Goal: Complete application form

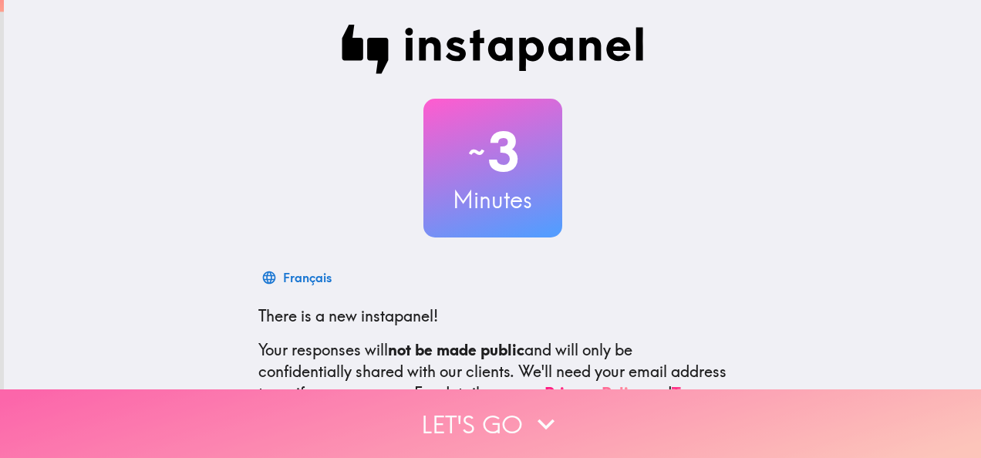
click at [416, 412] on button "Let's go" at bounding box center [490, 423] width 981 height 69
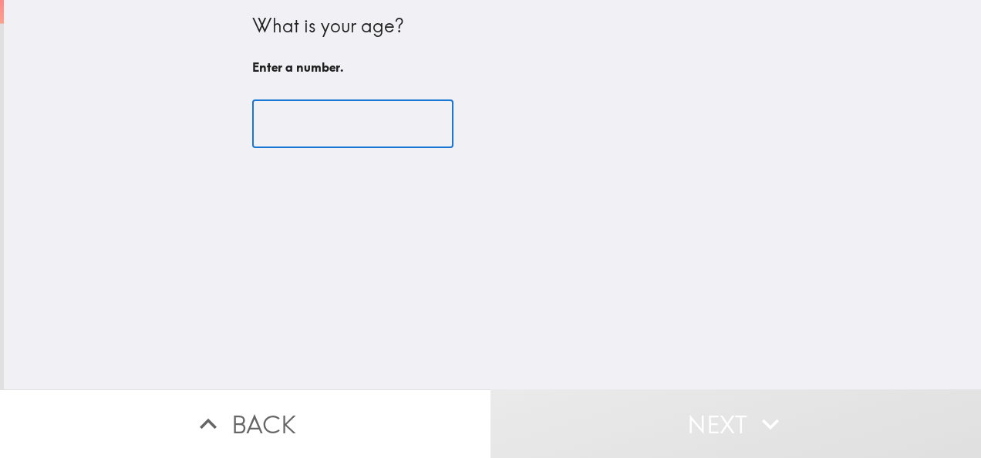
click at [255, 122] on input "number" at bounding box center [352, 124] width 201 height 48
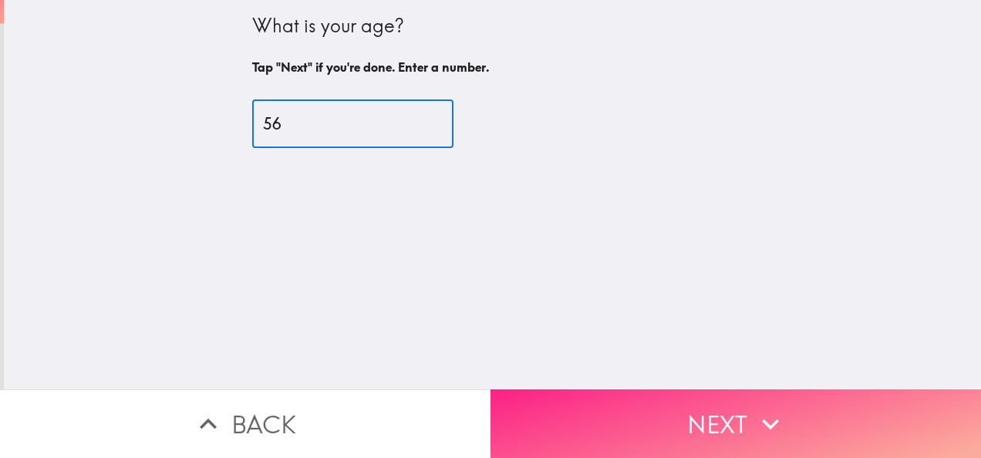
type input "56"
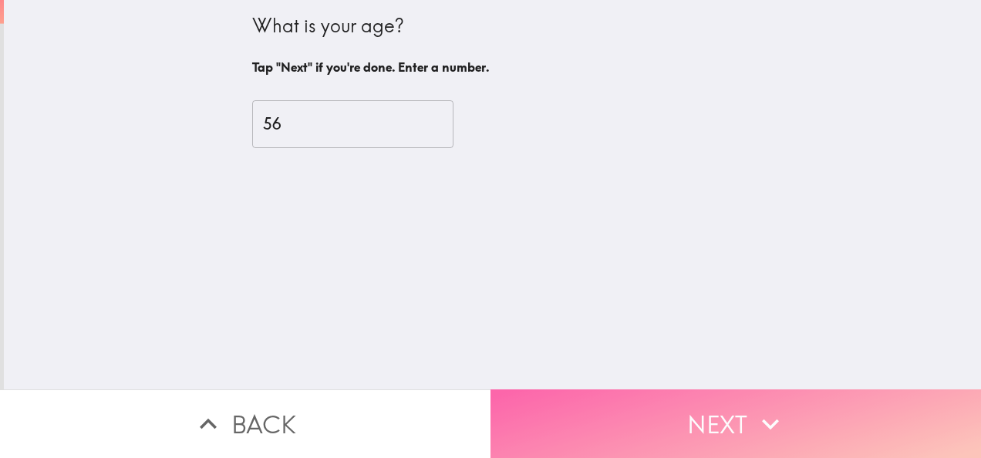
click at [614, 389] on button "Next" at bounding box center [735, 423] width 490 height 69
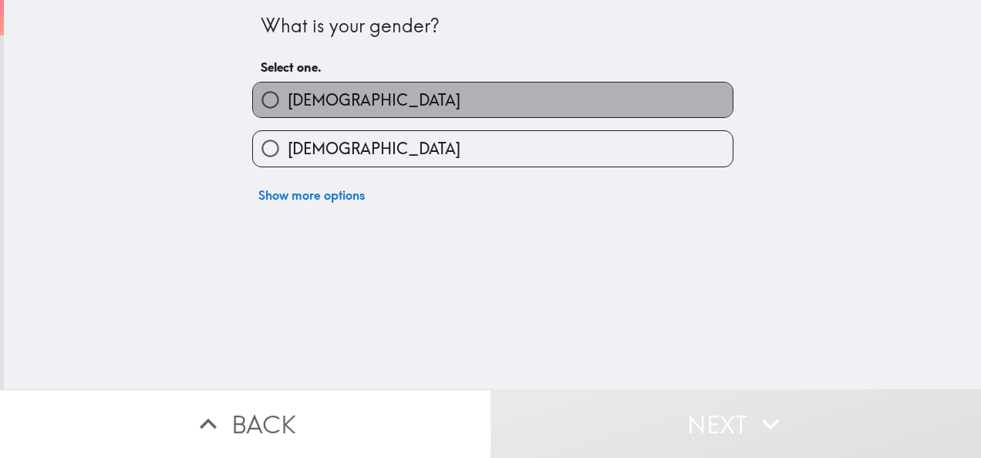
click at [308, 99] on span "[DEMOGRAPHIC_DATA]" at bounding box center [374, 100] width 173 height 22
click at [288, 99] on input "[DEMOGRAPHIC_DATA]" at bounding box center [270, 100] width 35 height 35
radio input "true"
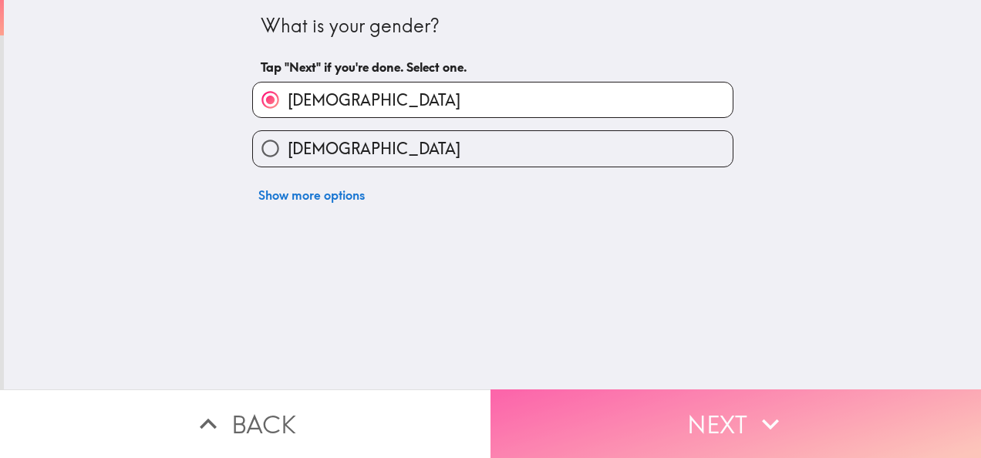
click at [574, 407] on button "Next" at bounding box center [735, 423] width 490 height 69
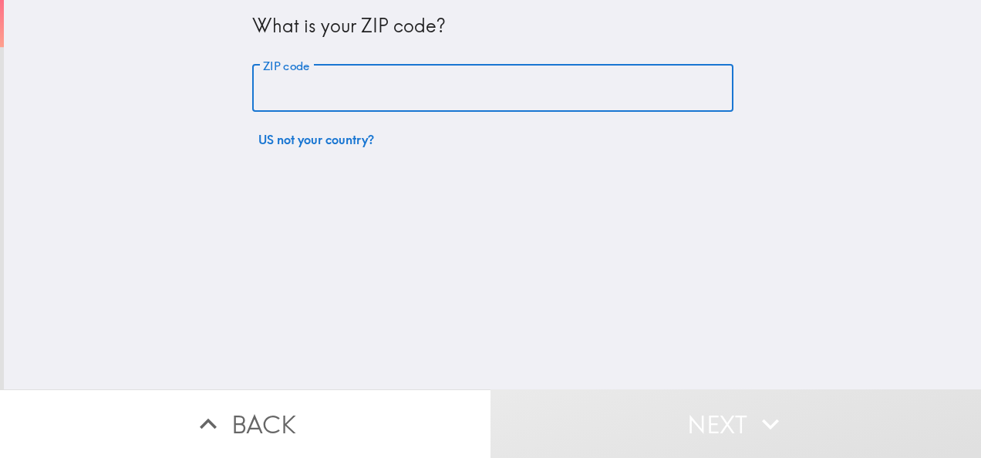
click at [379, 94] on input "ZIP code" at bounding box center [492, 89] width 481 height 48
type input "07601"
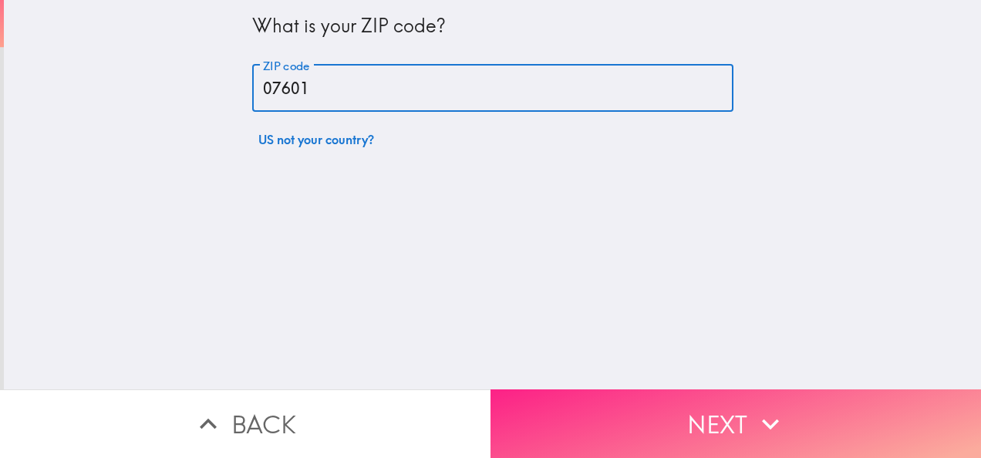
click at [552, 406] on button "Next" at bounding box center [735, 423] width 490 height 69
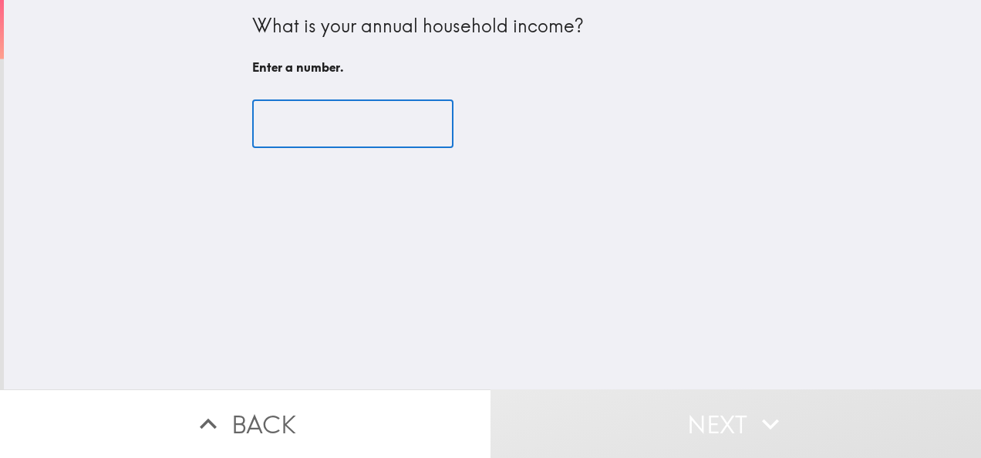
click at [304, 142] on input "number" at bounding box center [352, 124] width 201 height 48
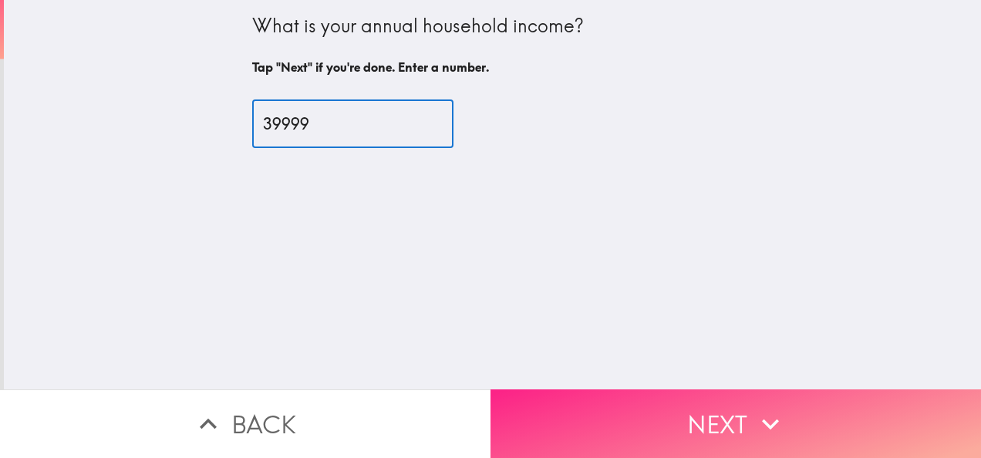
type input "39999"
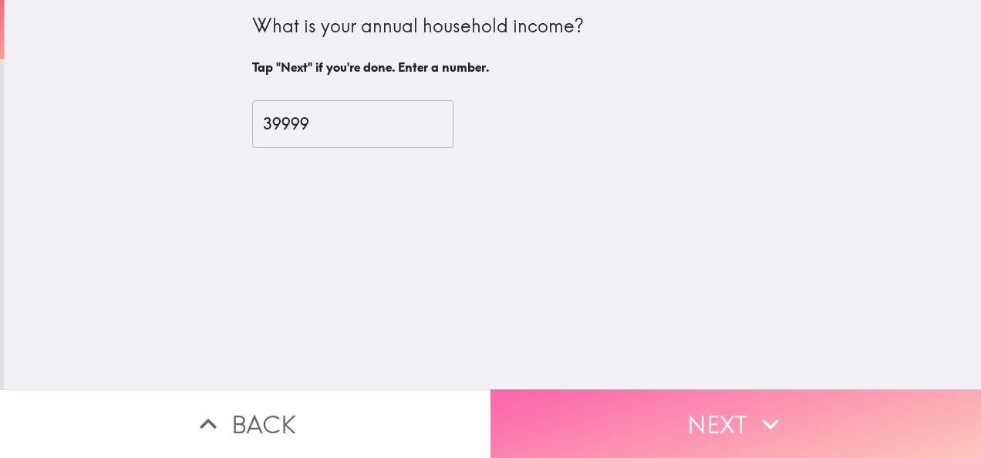
click at [554, 409] on button "Next" at bounding box center [735, 423] width 490 height 69
